Goal: Task Accomplishment & Management: Manage account settings

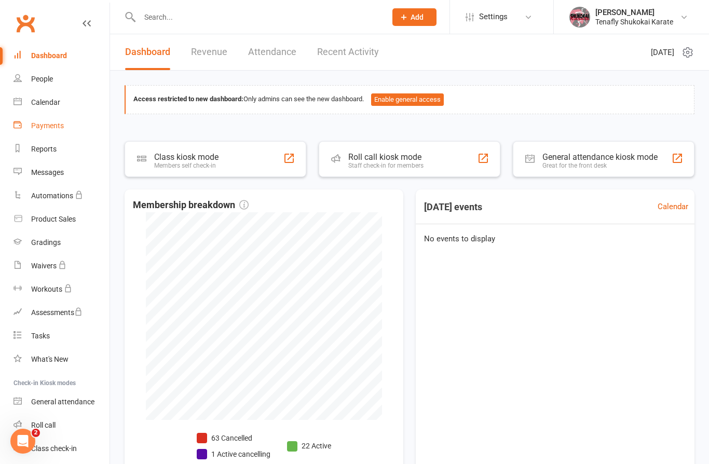
click at [60, 126] on div "Payments" at bounding box center [47, 125] width 33 height 8
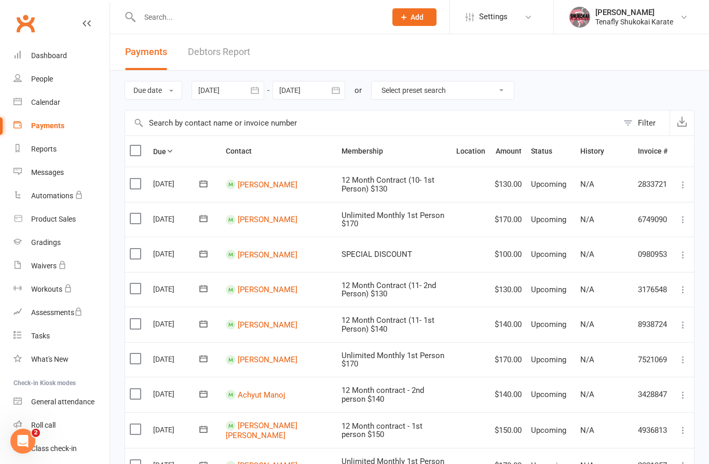
click at [240, 95] on div at bounding box center [227, 90] width 73 height 19
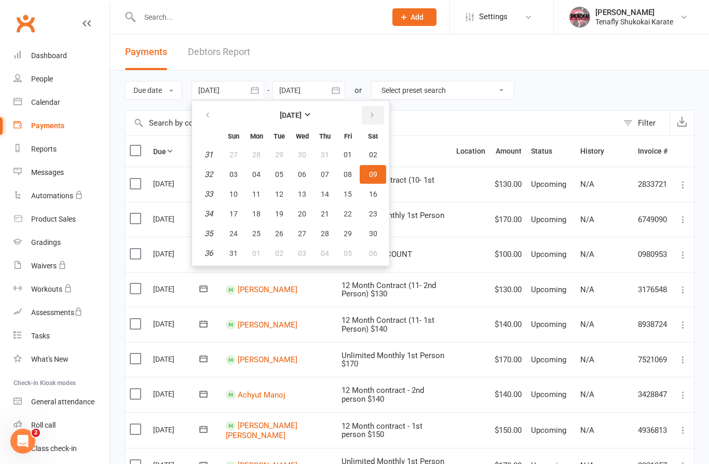
click at [373, 113] on icon "button" at bounding box center [371, 115] width 7 height 8
click at [260, 152] on span "01" at bounding box center [256, 154] width 8 height 8
type input "[DATE]"
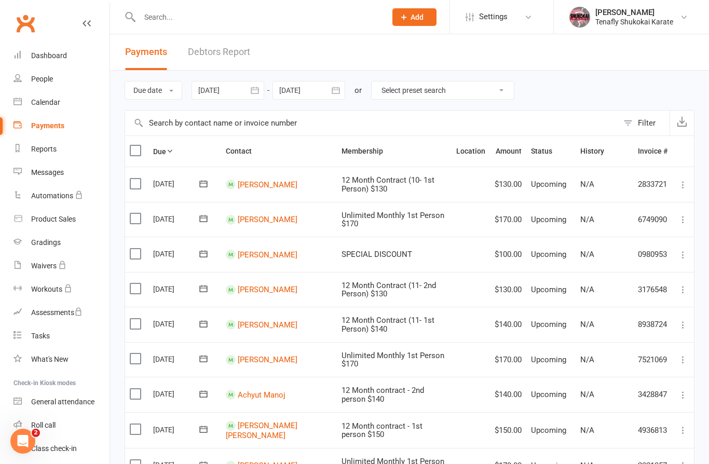
click at [318, 90] on div at bounding box center [308, 90] width 73 height 19
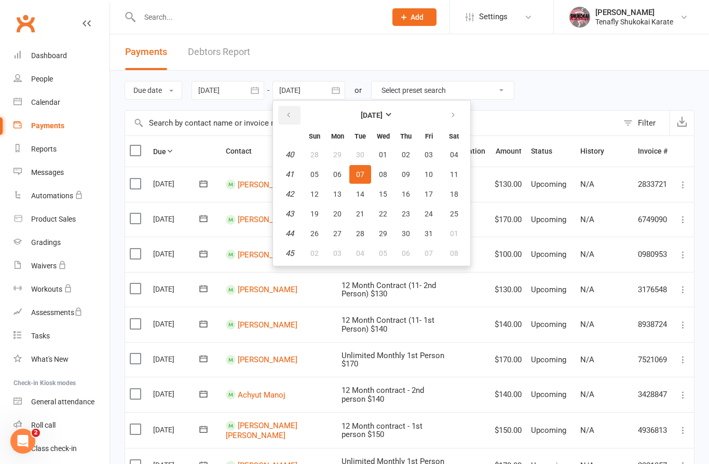
click at [292, 114] on icon "button" at bounding box center [288, 115] width 7 height 8
click at [364, 232] on span "30" at bounding box center [360, 233] width 8 height 8
type input "[DATE]"
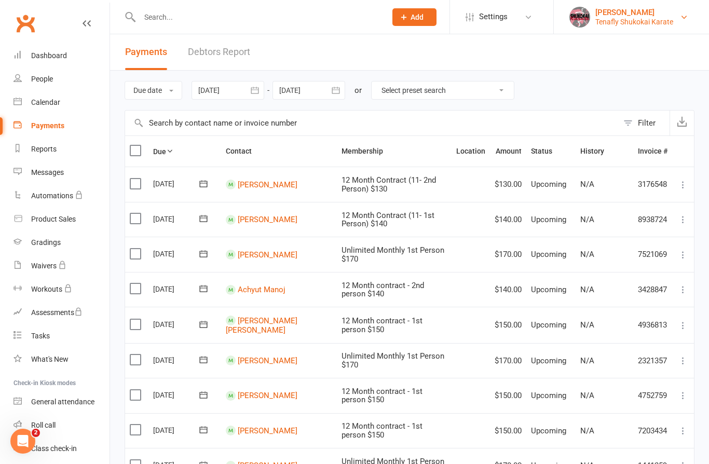
click at [640, 18] on div "Tenafly Shukokai Karate" at bounding box center [634, 21] width 78 height 9
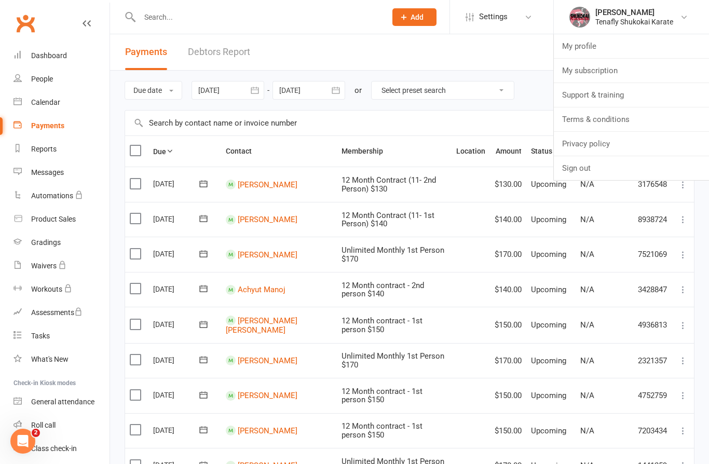
click at [503, 57] on header "Payments Debtors Report" at bounding box center [409, 52] width 599 height 36
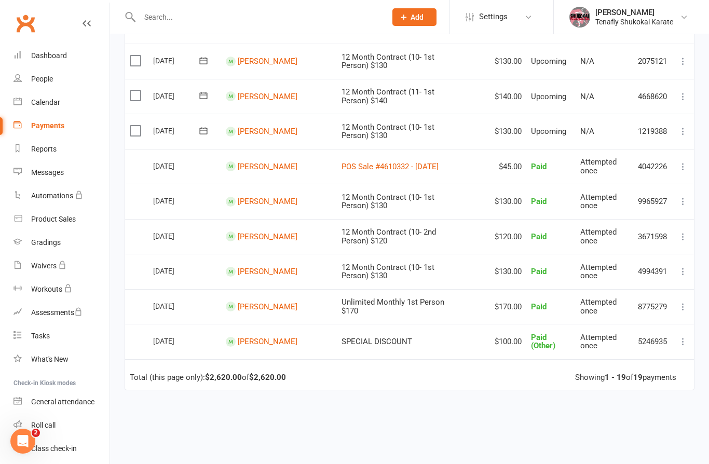
scroll to position [508, 0]
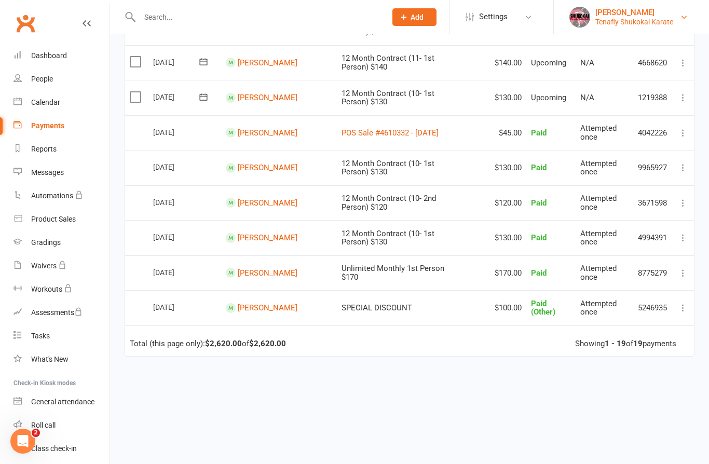
click at [631, 19] on div "Tenafly Shukokai Karate" at bounding box center [634, 21] width 78 height 9
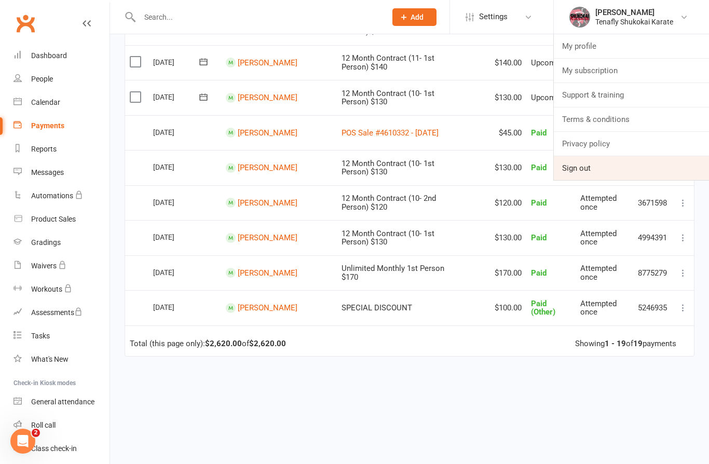
click at [579, 170] on link "Sign out" at bounding box center [631, 168] width 155 height 24
